Goal: Information Seeking & Learning: Check status

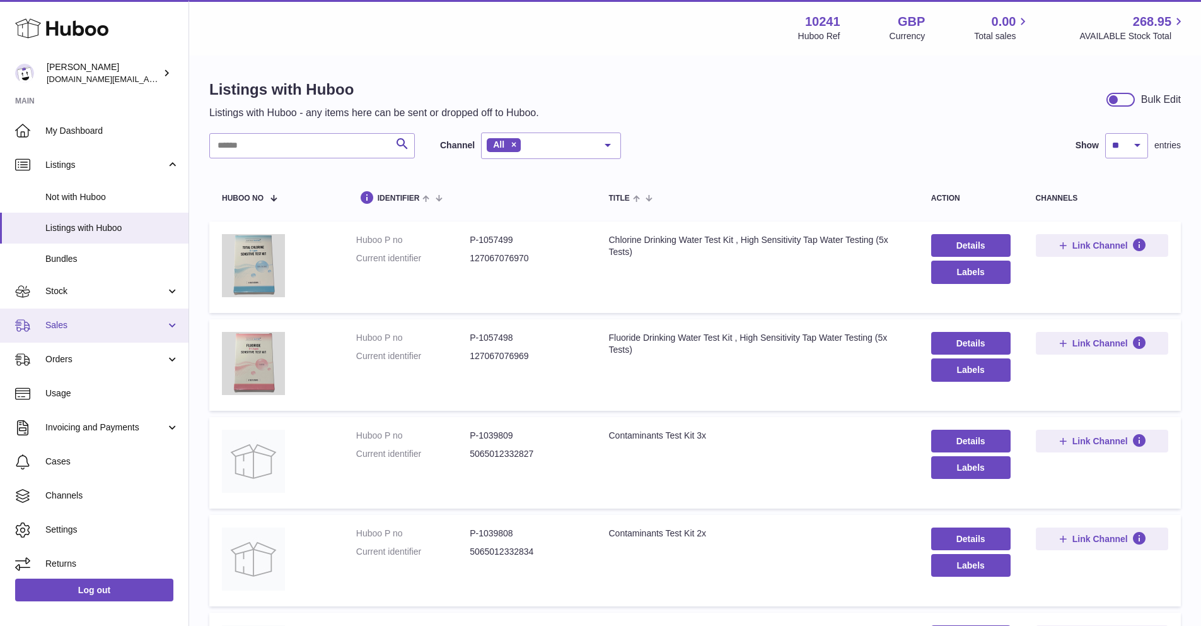
click at [85, 320] on span "Sales" at bounding box center [105, 325] width 120 height 12
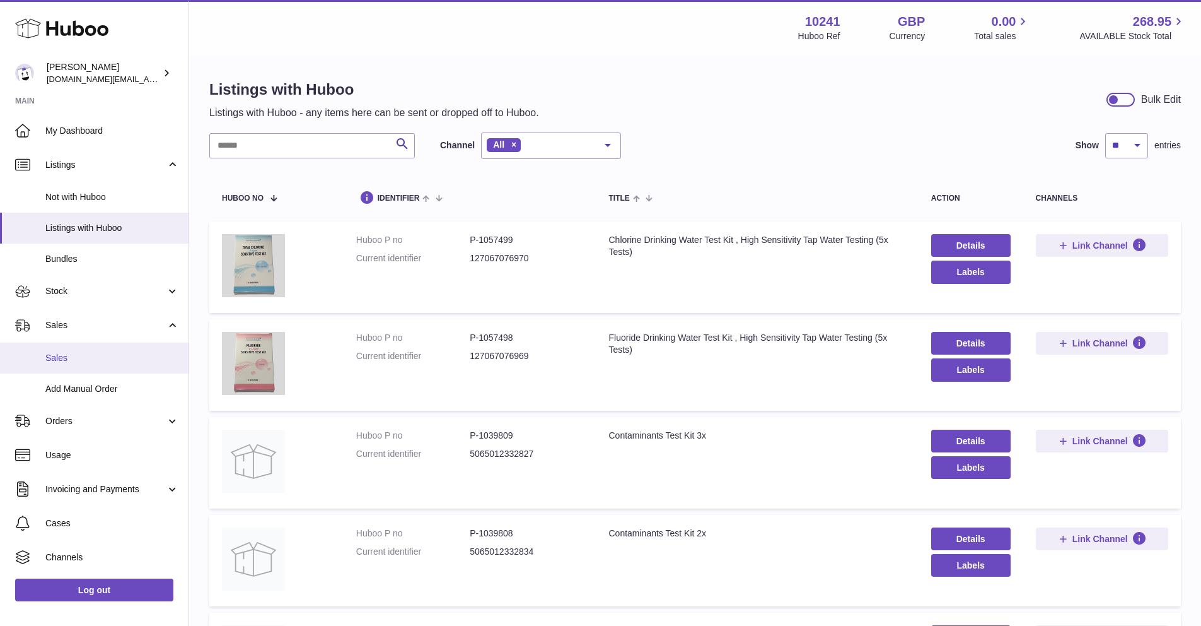
click at [87, 357] on span "Sales" at bounding box center [112, 358] width 134 height 12
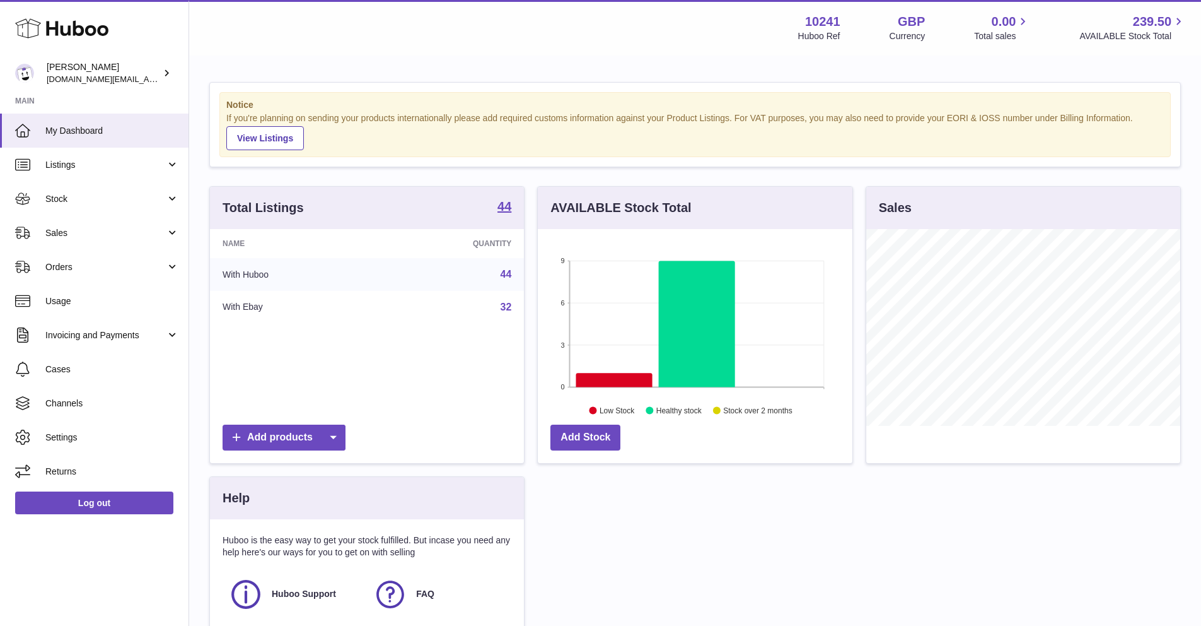
scroll to position [197, 314]
click at [122, 239] on link "Sales" at bounding box center [94, 233] width 189 height 34
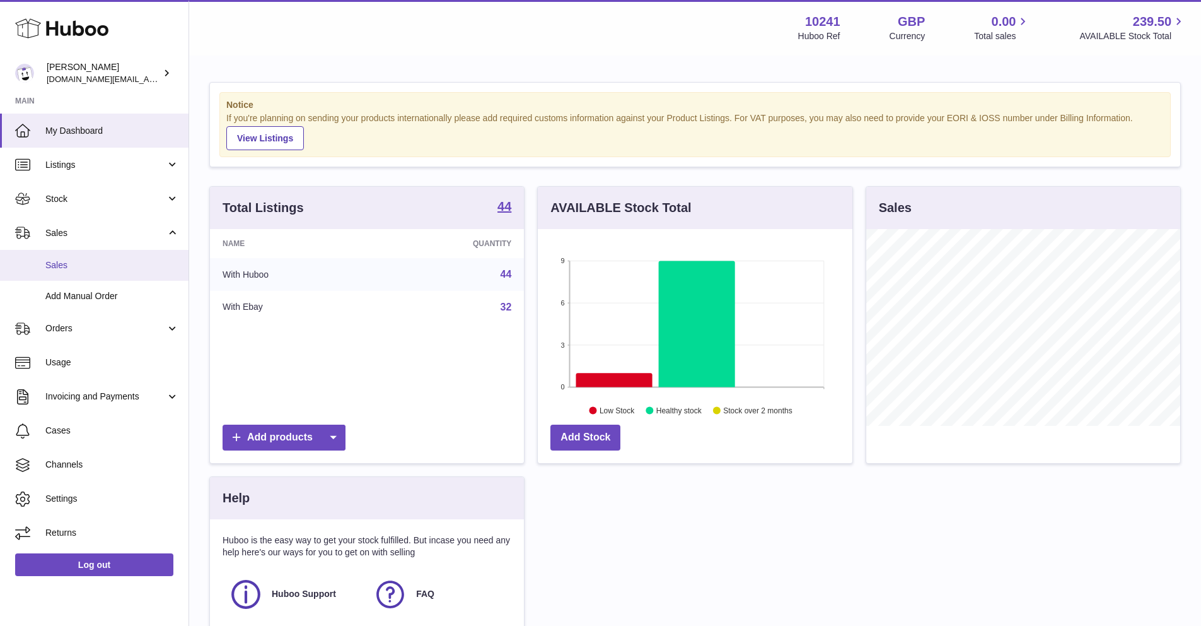
click at [103, 264] on span "Sales" at bounding box center [112, 265] width 134 height 12
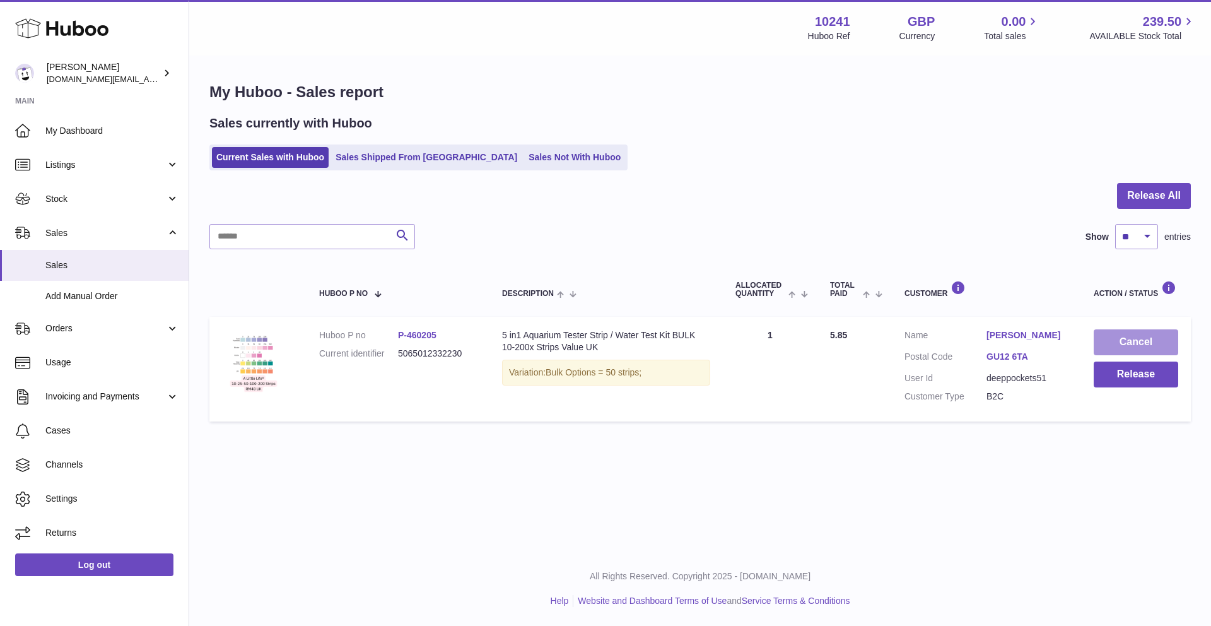
click at [1123, 349] on button "Cancel" at bounding box center [1135, 342] width 85 height 26
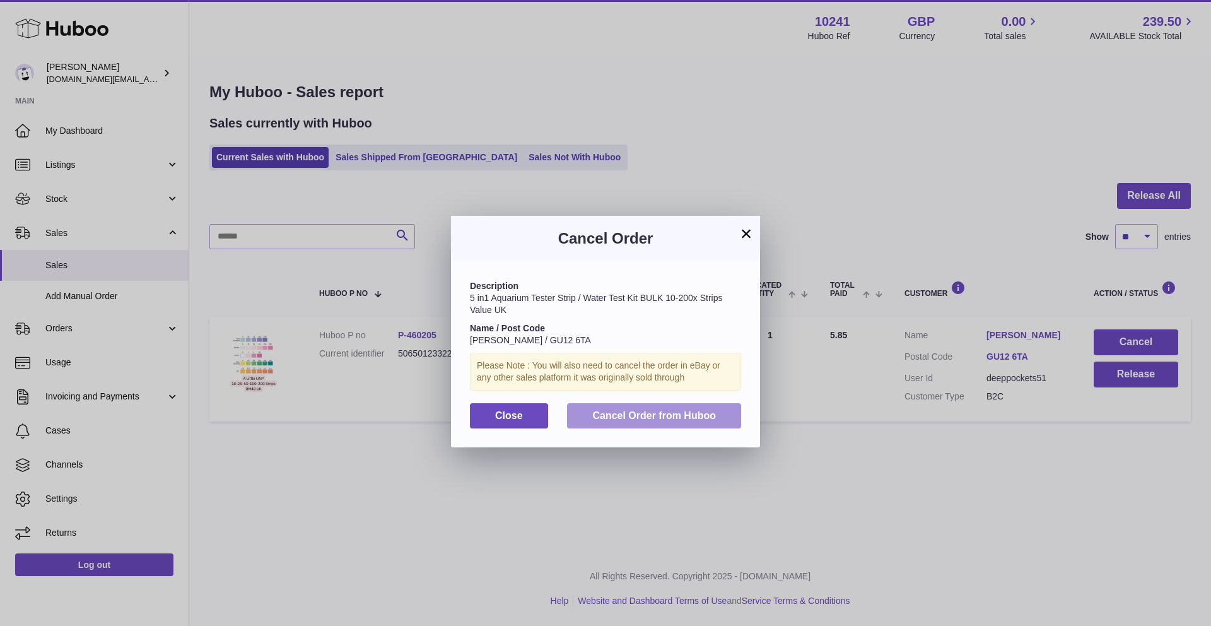
click at [622, 415] on span "Cancel Order from Huboo" at bounding box center [654, 415] width 124 height 11
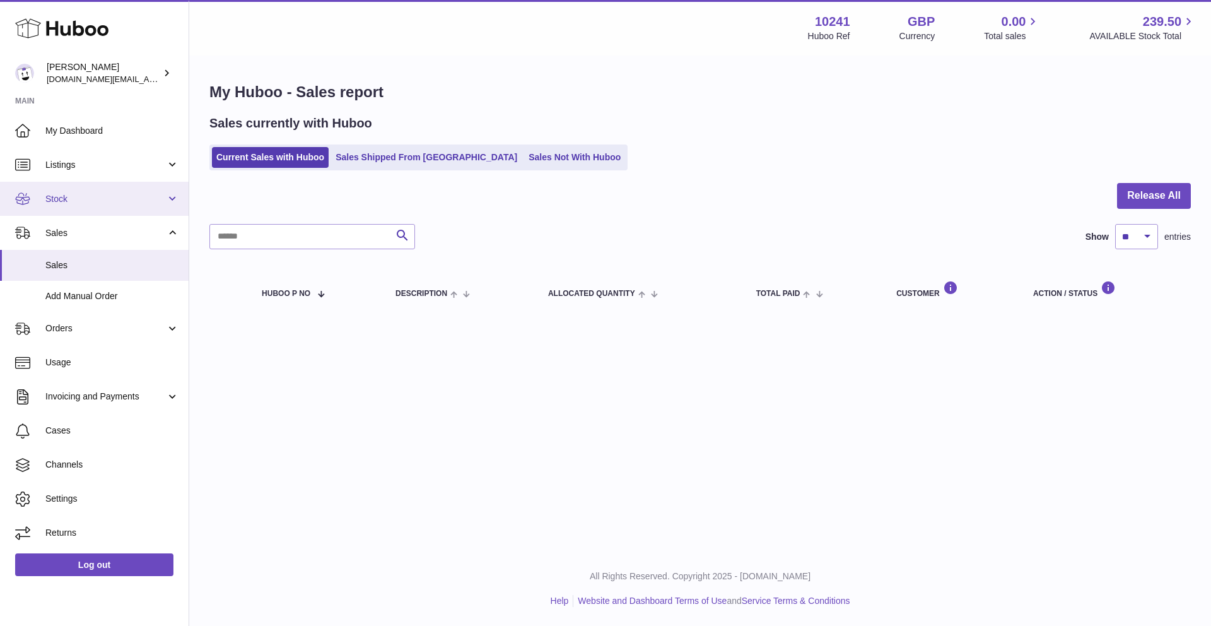
click at [100, 204] on link "Stock" at bounding box center [94, 199] width 189 height 34
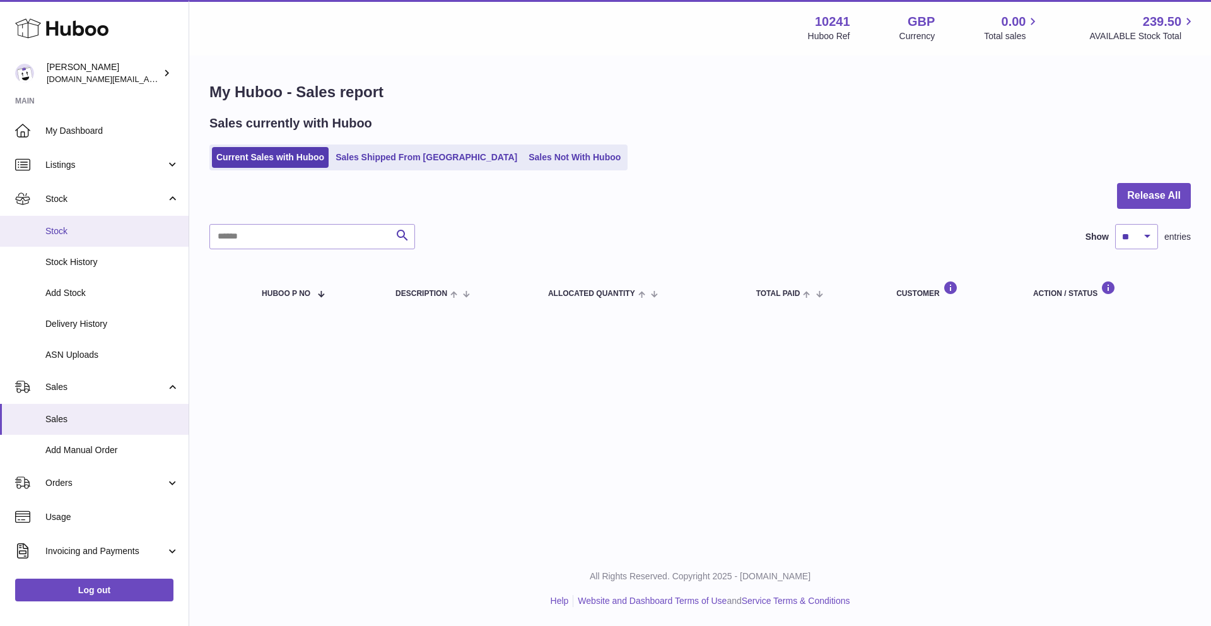
click at [59, 237] on link "Stock" at bounding box center [94, 231] width 189 height 31
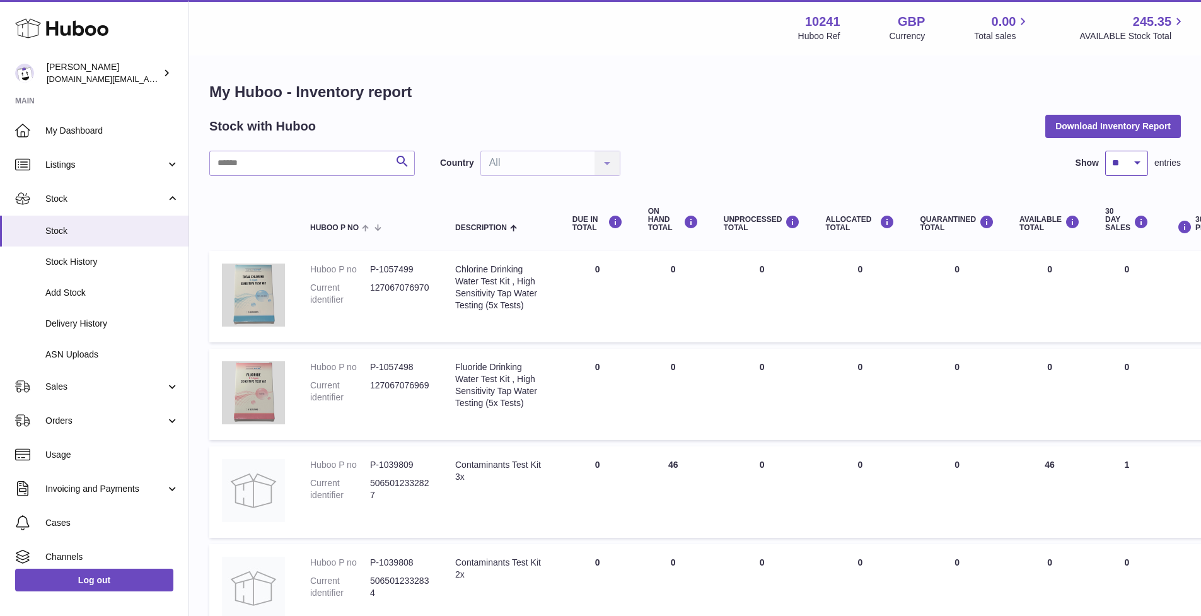
click at [1129, 161] on select "** ** ** ***" at bounding box center [1126, 163] width 43 height 25
select select "***"
click at [1105, 151] on select "** ** ** ***" at bounding box center [1126, 163] width 43 height 25
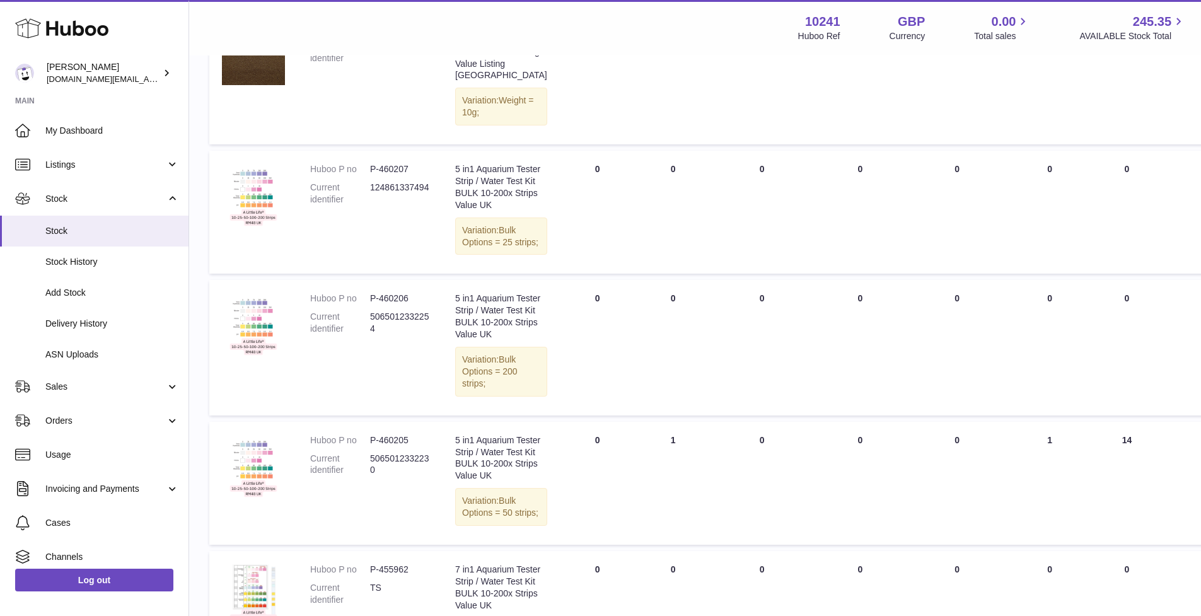
scroll to position [3581, 0]
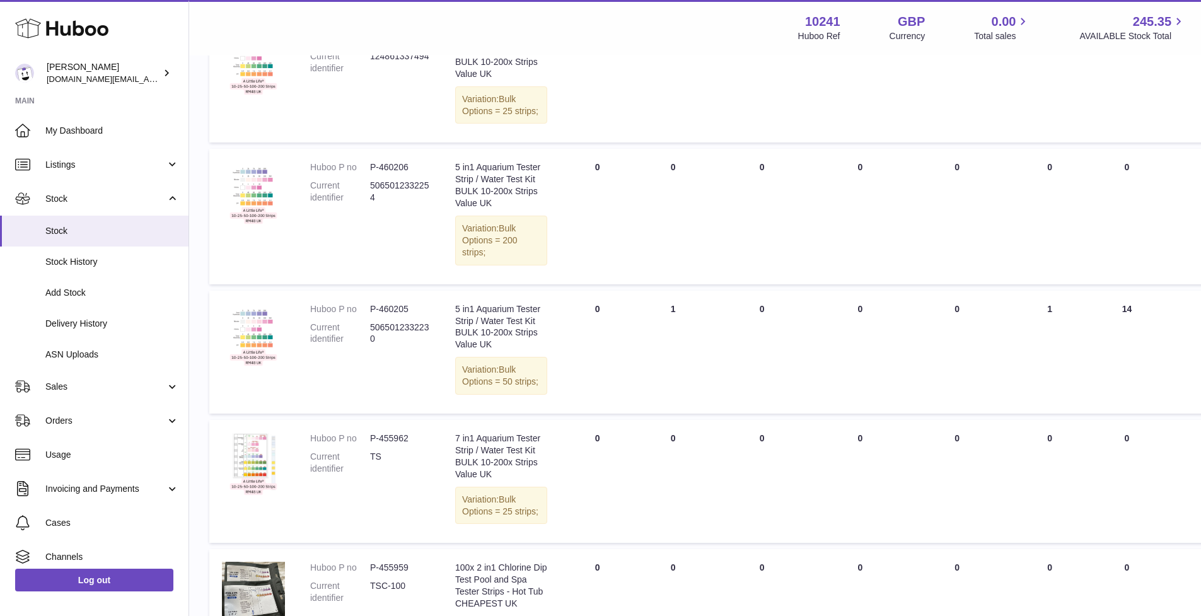
drag, startPoint x: 1019, startPoint y: 455, endPoint x: 1001, endPoint y: 417, distance: 42.0
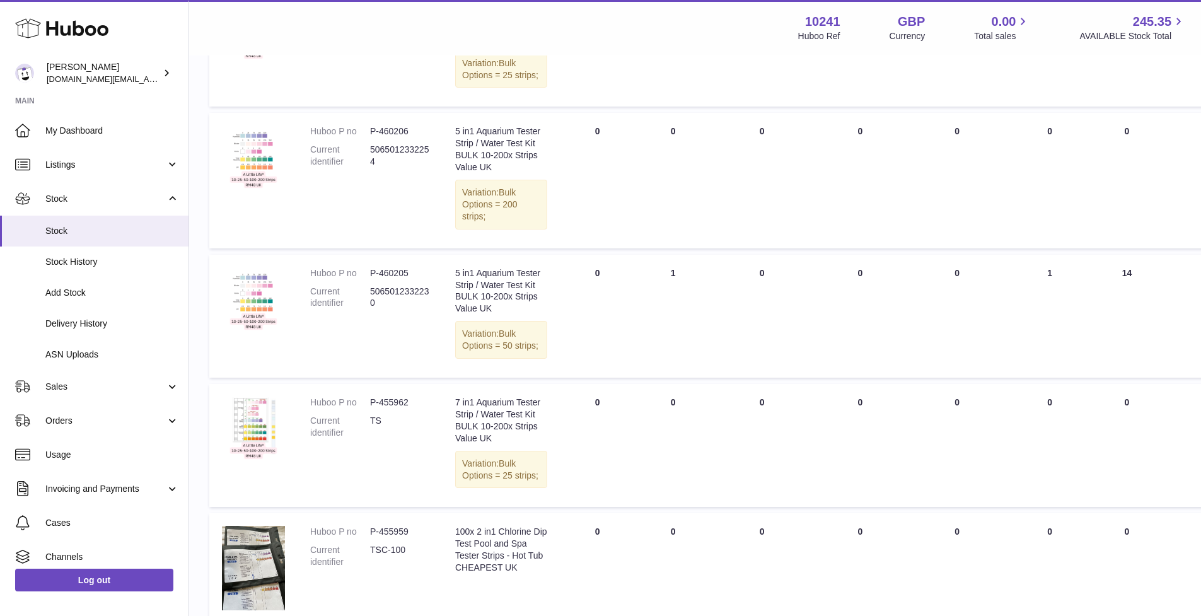
scroll to position [3311, 0]
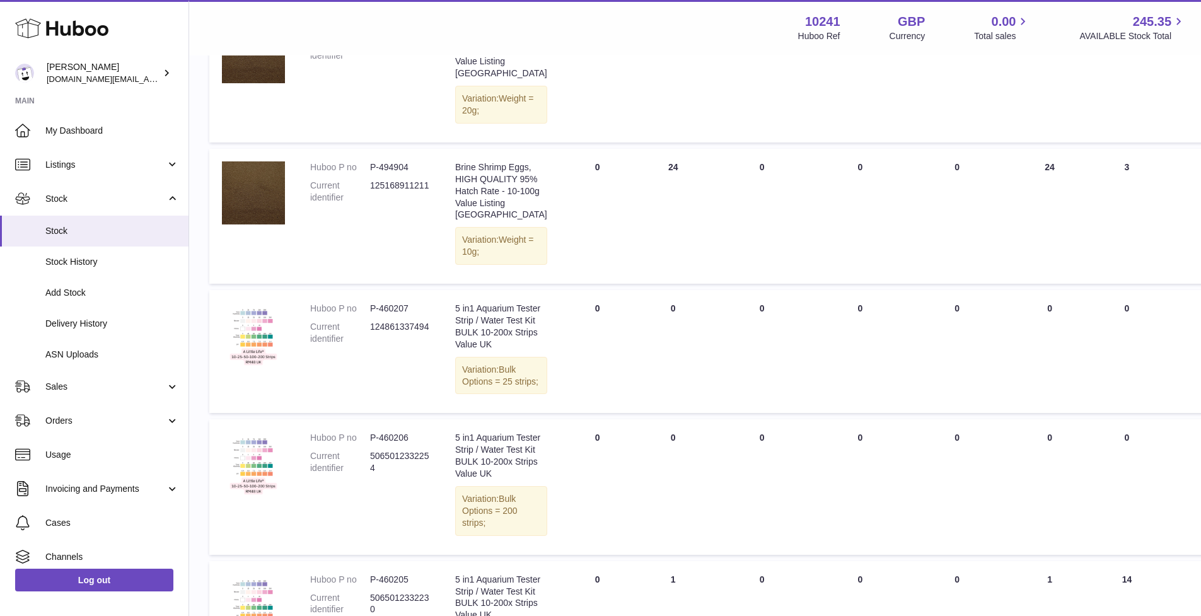
drag, startPoint x: 451, startPoint y: 274, endPoint x: 503, endPoint y: 346, distance: 88.0
drag, startPoint x: 436, startPoint y: 363, endPoint x: 512, endPoint y: 489, distance: 147.1
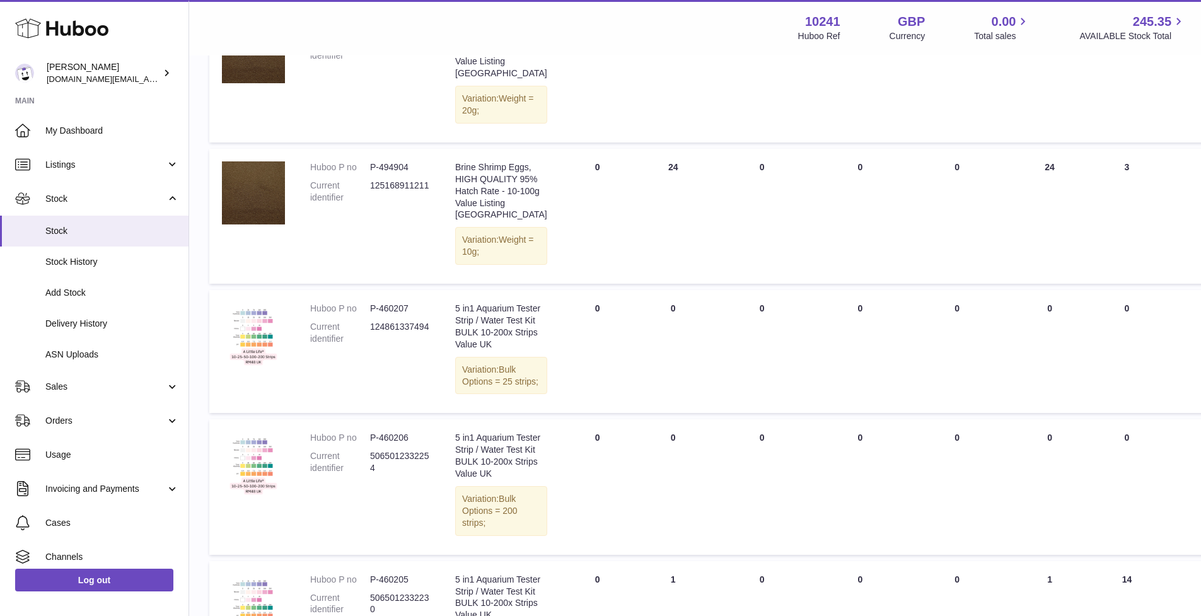
drag, startPoint x: 513, startPoint y: 484, endPoint x: 436, endPoint y: 387, distance: 123.9
drag, startPoint x: 402, startPoint y: 442, endPoint x: 428, endPoint y: 467, distance: 35.7
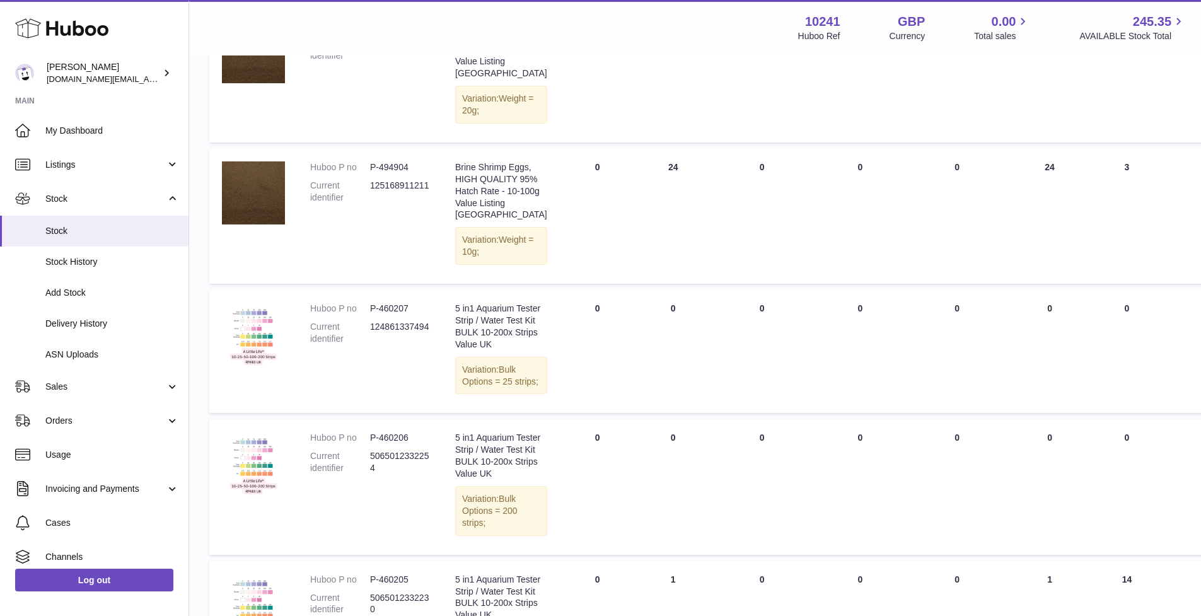
drag, startPoint x: 483, startPoint y: 501, endPoint x: 456, endPoint y: 382, distance: 122.8
